Goal: Task Accomplishment & Management: Manage account settings

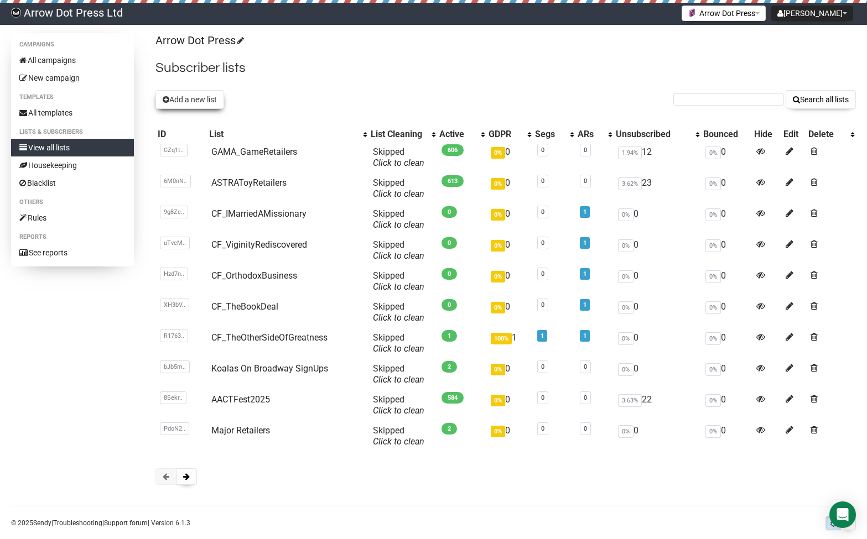
click at [186, 102] on button "Add a new list" at bounding box center [189, 99] width 69 height 19
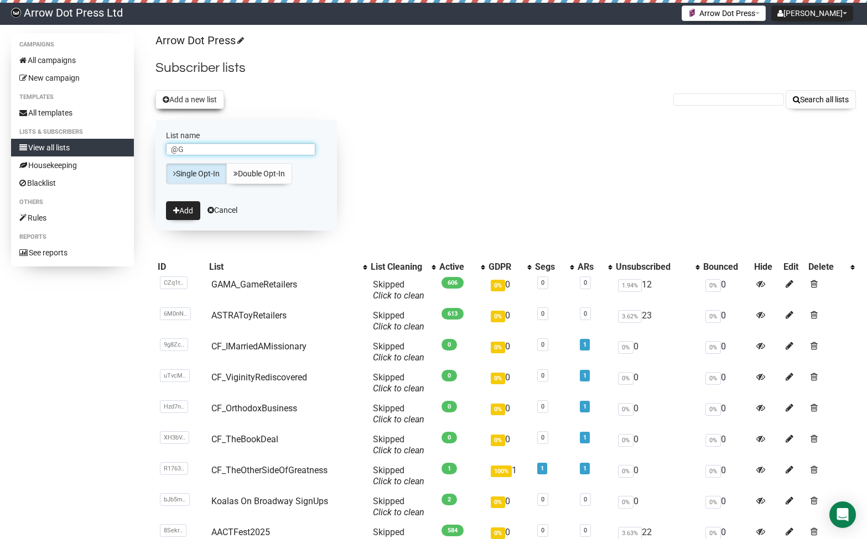
type input "@"
type input "2GAMESCATTROISGOBARK"
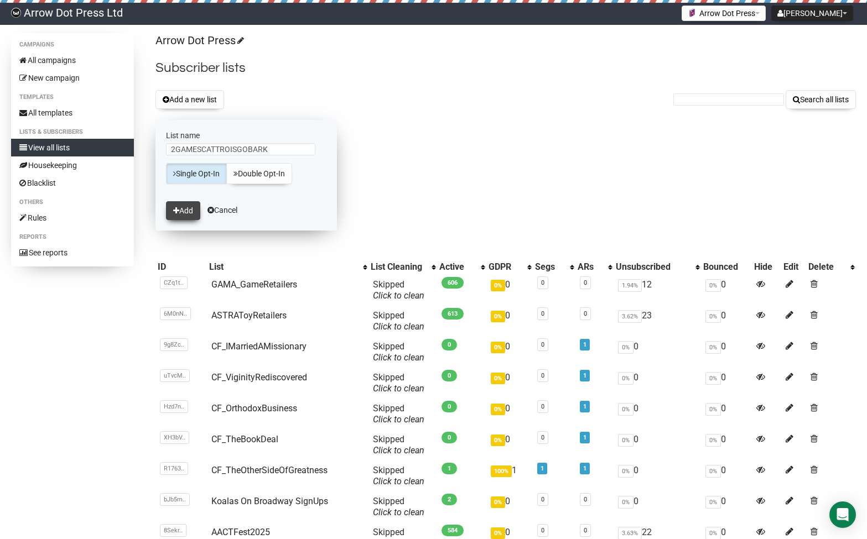
click at [186, 208] on button "Add" at bounding box center [183, 210] width 34 height 19
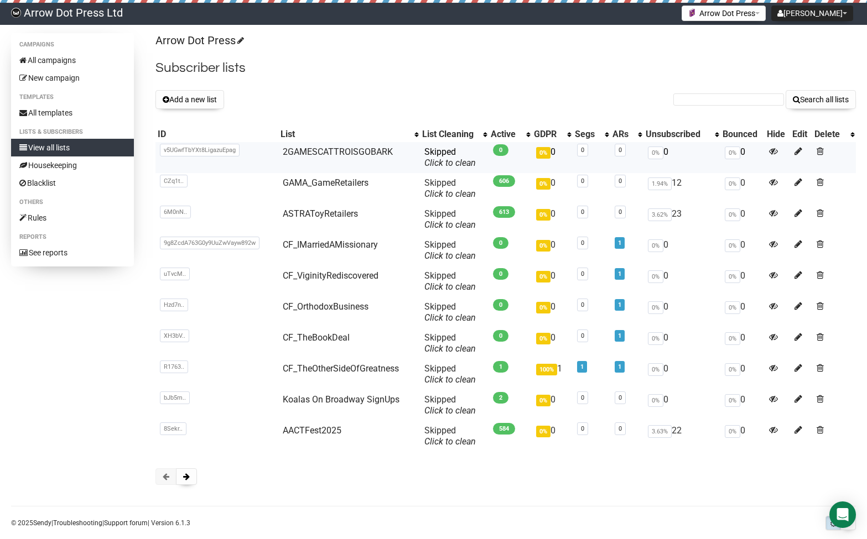
click at [180, 152] on span "v5UGwfTbYXt8LigazuEpag" at bounding box center [200, 150] width 80 height 13
click at [183, 147] on span "v5UGwfTbYXt8LigazuEpag" at bounding box center [200, 150] width 80 height 13
click at [321, 77] on div "Arrow Dot Press Subscriber lists Add a new list Search all lists List name Sing…" at bounding box center [505, 264] width 700 height 463
click at [159, 157] on td "v5UGw.. v5UGwfTbYXt8LigazuEpag" at bounding box center [216, 157] width 123 height 31
click at [169, 152] on span "v5UGwfTbYXt8LigazuEpag" at bounding box center [200, 150] width 80 height 13
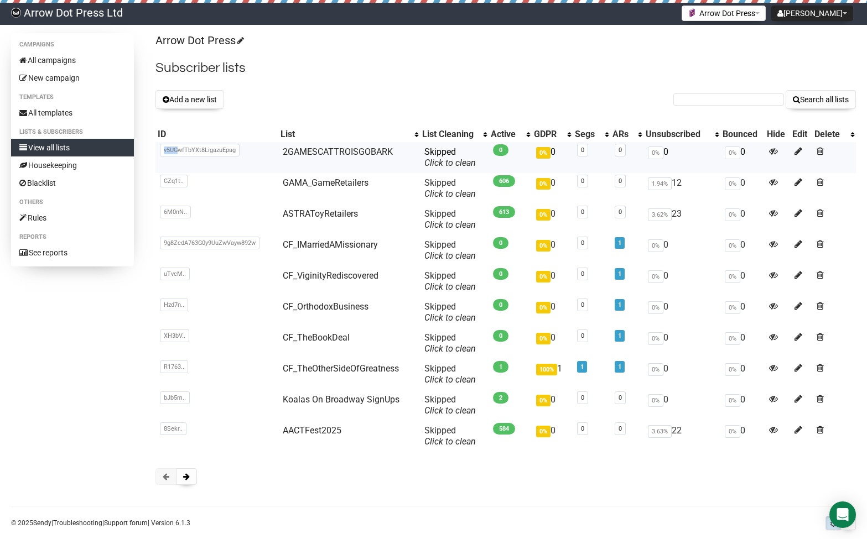
drag, startPoint x: 164, startPoint y: 150, endPoint x: 178, endPoint y: 147, distance: 13.8
click at [178, 147] on span "v5UGwfTbYXt8LigazuEpag" at bounding box center [200, 150] width 80 height 13
drag, startPoint x: 186, startPoint y: 148, endPoint x: 246, endPoint y: 150, distance: 59.8
click at [246, 150] on td "v5UGw.. v5UGwfTbYXt8LigazuEpag" at bounding box center [216, 157] width 123 height 31
click at [167, 147] on span "v5UGwfTbYXt8LigazuEpag" at bounding box center [200, 150] width 80 height 13
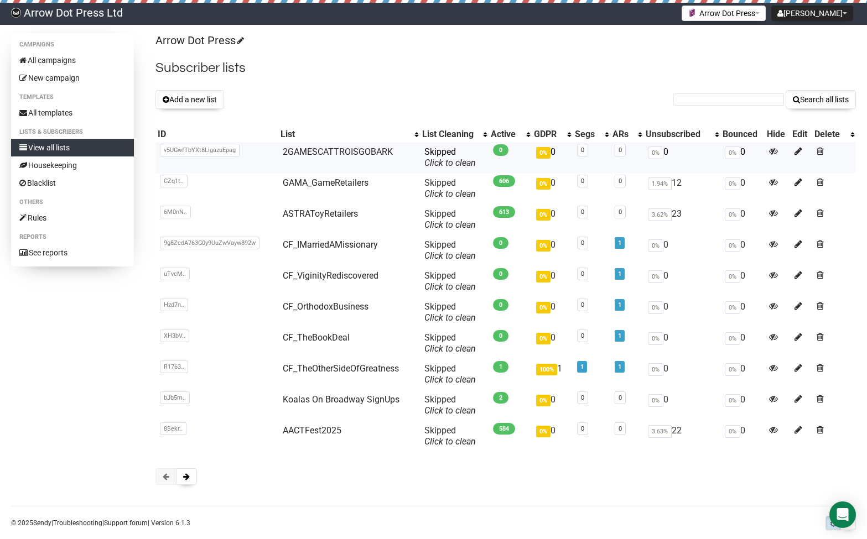
click at [168, 147] on span "v5UGwfTbYXt8LigazuEpag" at bounding box center [200, 150] width 80 height 13
click at [165, 151] on span "v5UGwfTbYXt8LigazuEpag" at bounding box center [200, 150] width 80 height 13
click at [163, 150] on span "v5UGwfTbYXt8LigazuEpag" at bounding box center [200, 150] width 80 height 13
drag, startPoint x: 164, startPoint y: 149, endPoint x: 238, endPoint y: 149, distance: 74.7
click at [238, 149] on span "v5UGwfTbYXt8LigazuEpag" at bounding box center [200, 150] width 80 height 13
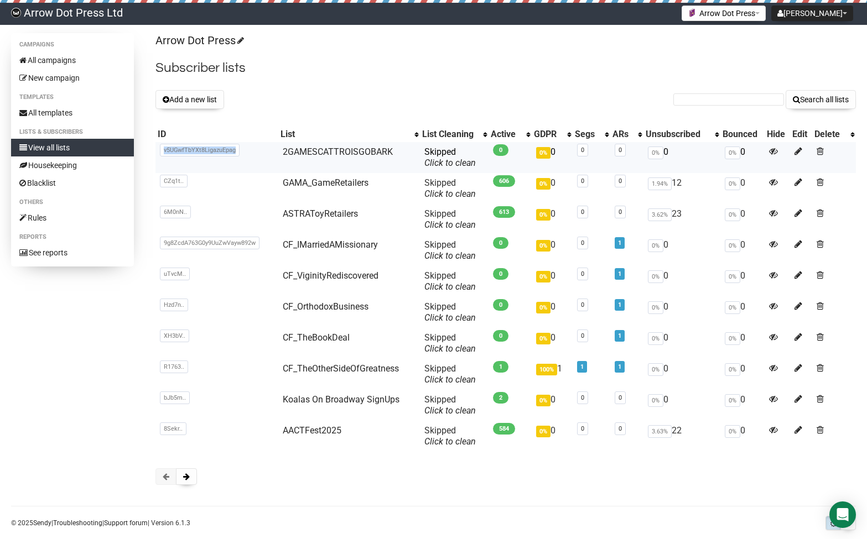
copy span "v5UGwfTbYXt8LigazuEpag"
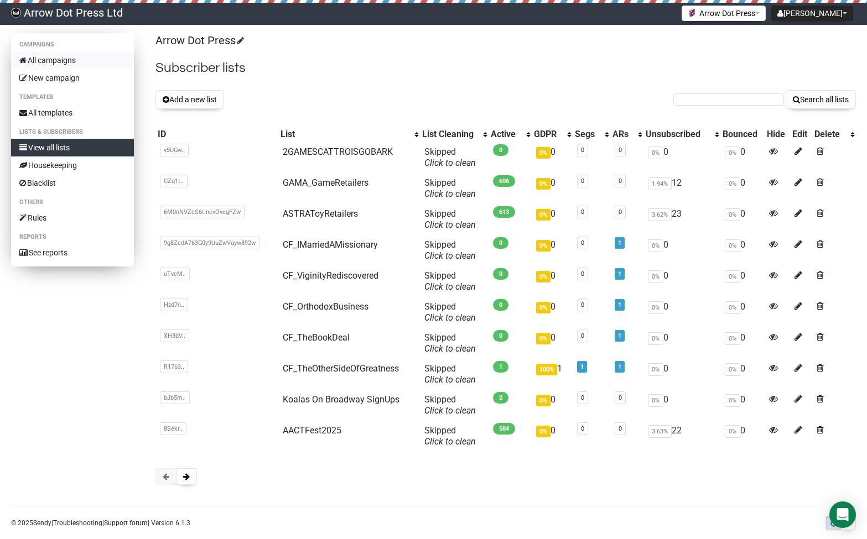
click at [57, 60] on link "All campaigns" at bounding box center [72, 60] width 123 height 18
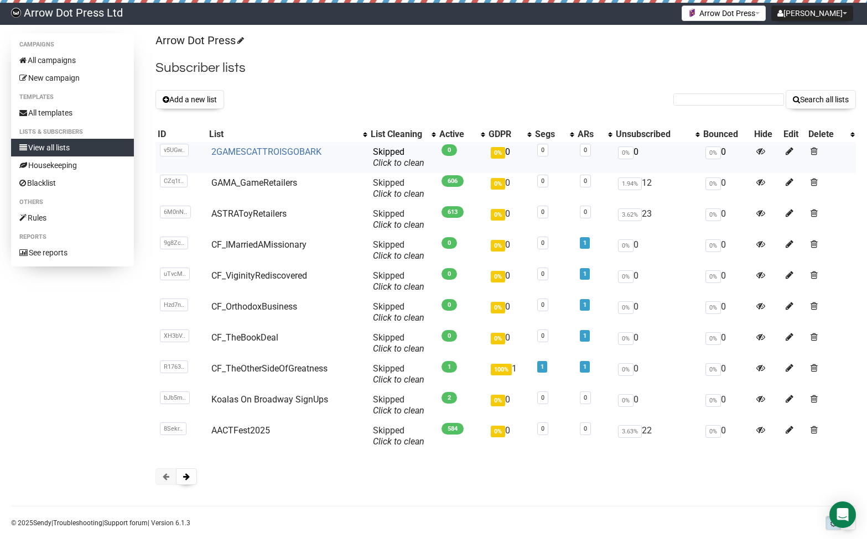
click at [264, 151] on link "2GAMESCATTROISGOBARK" at bounding box center [266, 152] width 110 height 11
click at [257, 401] on link "Koalas On Broadway SignUps" at bounding box center [269, 399] width 117 height 11
click at [305, 369] on link "CF_TheOtherSideOfGreatness" at bounding box center [269, 368] width 116 height 11
click at [284, 305] on link "CF_OrthodoxBusiness" at bounding box center [254, 307] width 86 height 11
